Goal: Check status

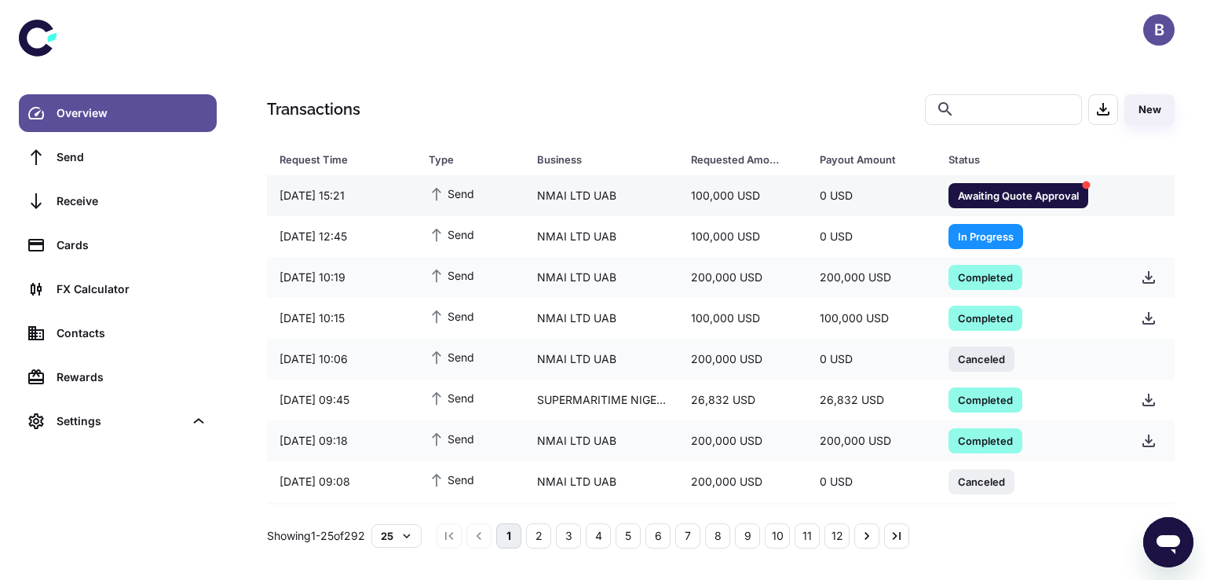
click at [974, 192] on span "Awaiting Quote Approval" at bounding box center [1019, 195] width 140 height 16
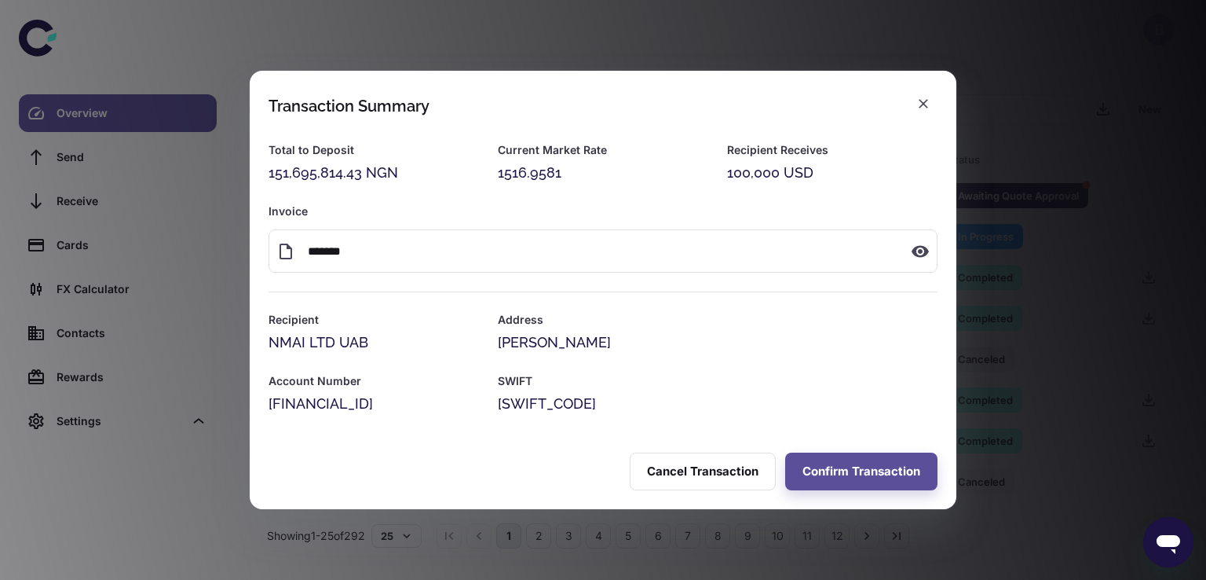
click at [919, 199] on div "Invoice ​ ******* ​" at bounding box center [594, 228] width 688 height 89
click at [930, 96] on icon "button" at bounding box center [924, 104] width 16 height 16
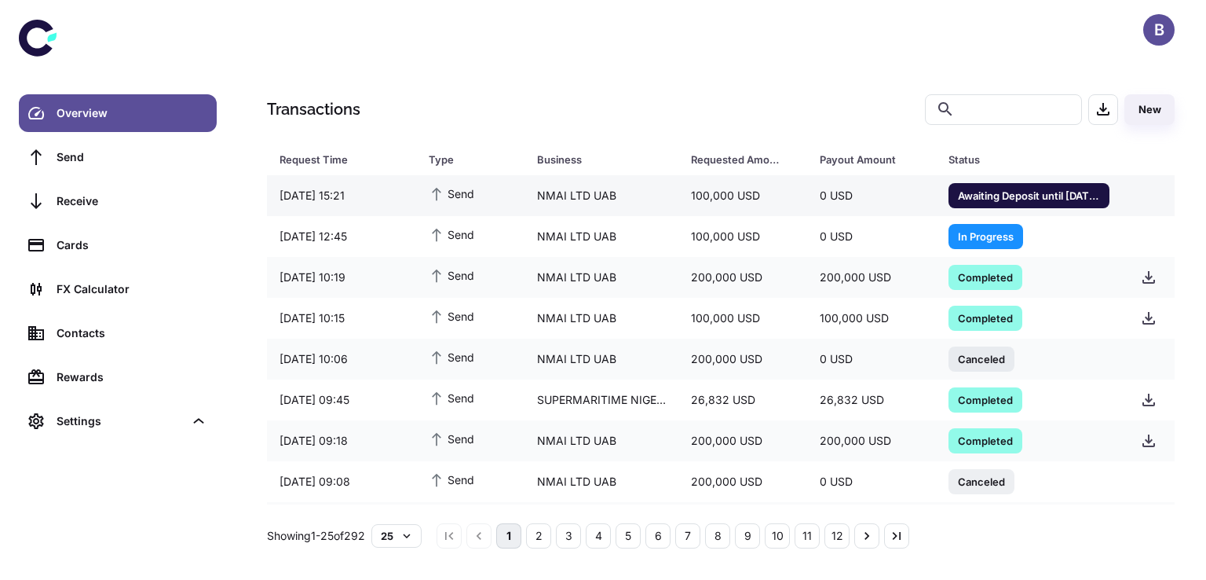
click at [1001, 197] on span "Awaiting Deposit until [DATE] 18:24" at bounding box center [1029, 195] width 161 height 16
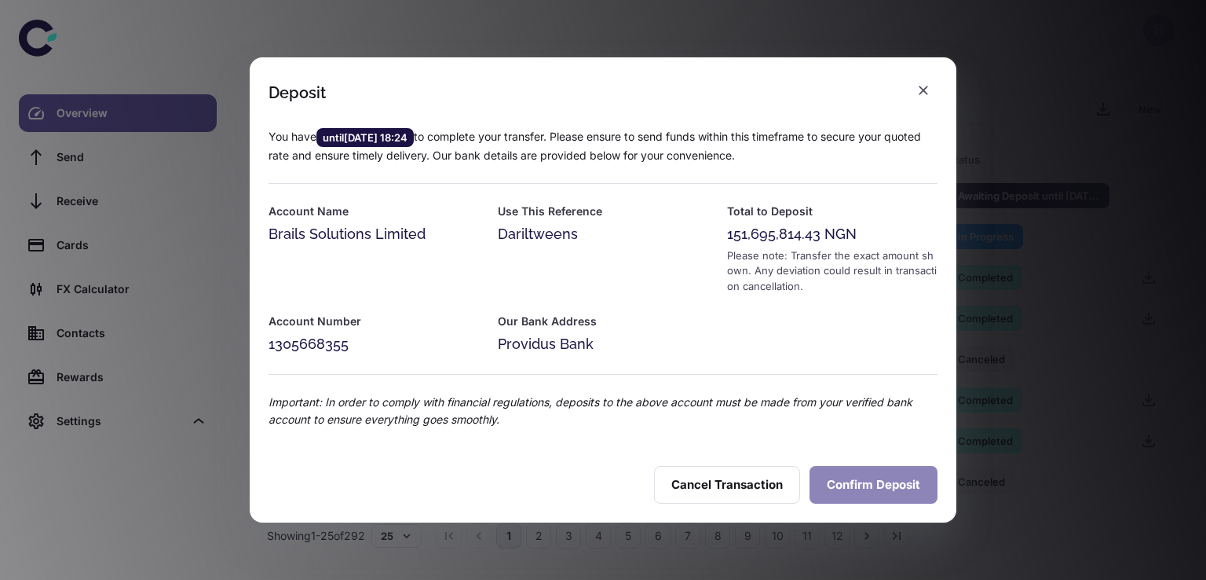
click at [854, 478] on button "Confirm Deposit" at bounding box center [874, 485] width 128 height 38
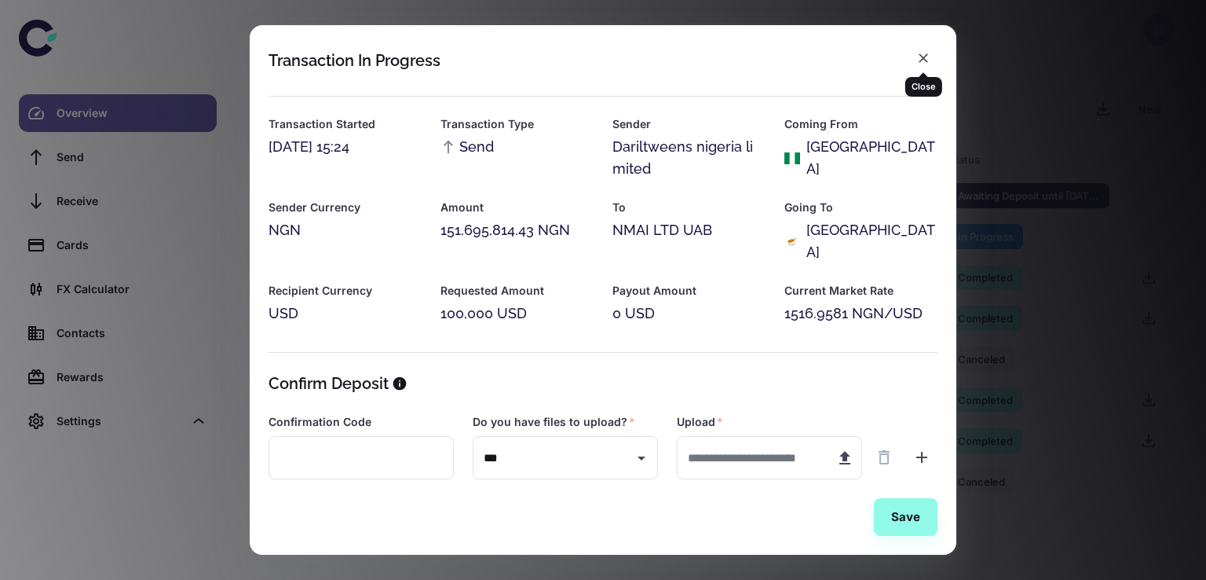
click at [920, 67] on div "Close" at bounding box center [923, 81] width 37 height 31
click at [924, 53] on icon "button" at bounding box center [924, 58] width 16 height 16
